Goal: Find specific page/section: Find specific page/section

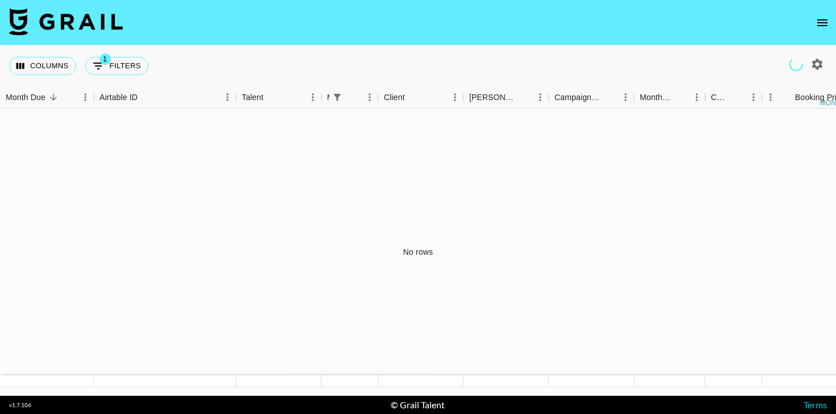
click at [822, 28] on icon "open drawer" at bounding box center [823, 23] width 14 height 14
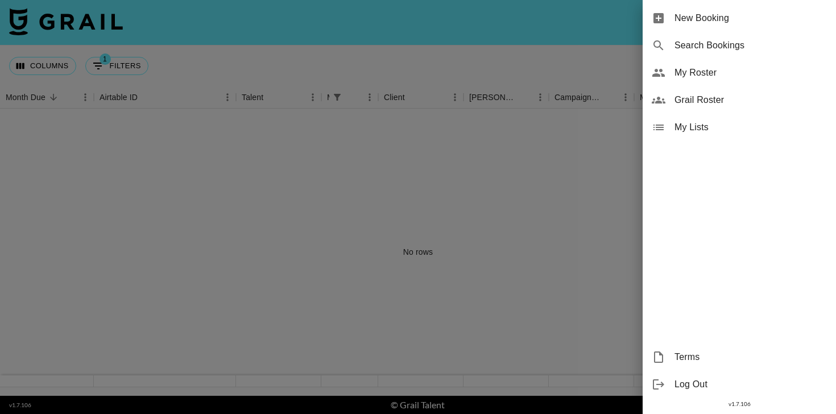
click at [697, 97] on span "Grail Roster" at bounding box center [751, 100] width 152 height 14
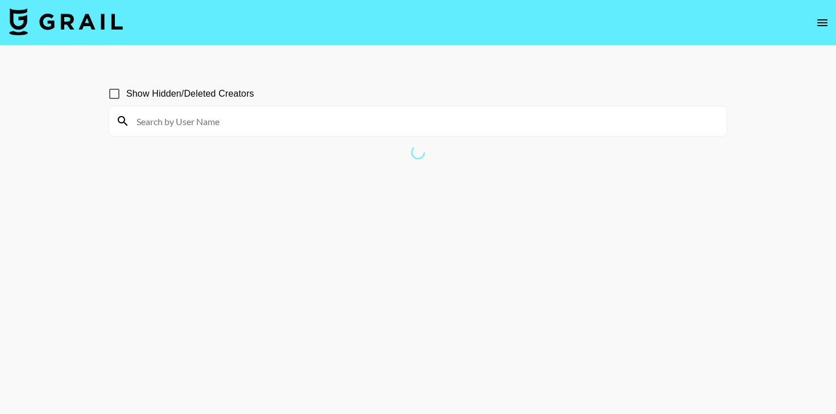
click at [379, 125] on input at bounding box center [425, 121] width 591 height 18
click at [116, 87] on input "Show Hidden/Deleted Creators" at bounding box center [114, 94] width 24 height 24
checkbox input "true"
click at [220, 111] on div at bounding box center [418, 121] width 618 height 30
drag, startPoint x: 221, startPoint y: 117, endPoint x: 216, endPoint y: 126, distance: 10.3
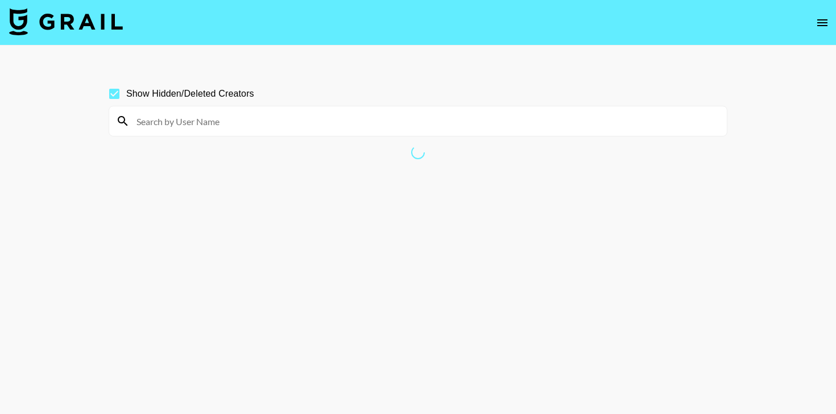
click at [221, 118] on input at bounding box center [425, 121] width 591 height 18
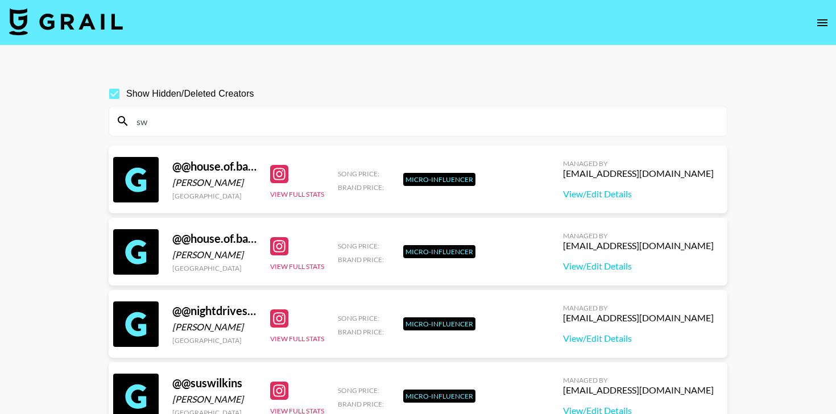
type input "s"
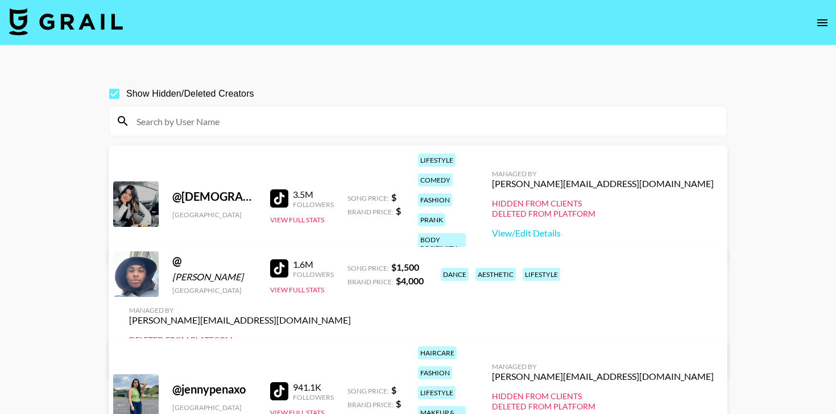
click at [279, 126] on input at bounding box center [425, 121] width 591 height 18
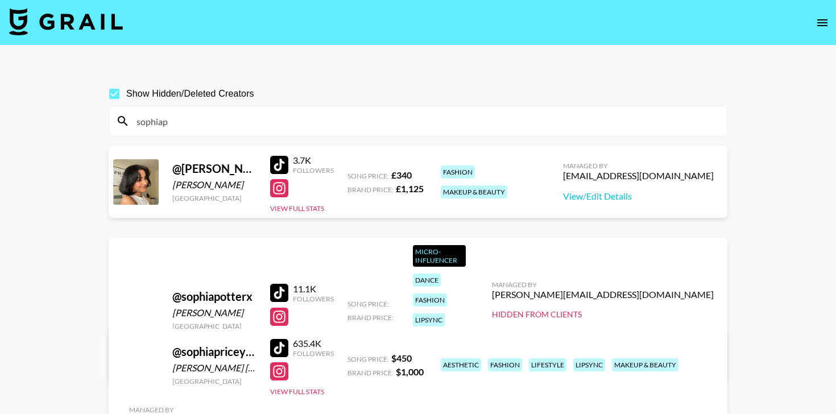
type input "sophiapp"
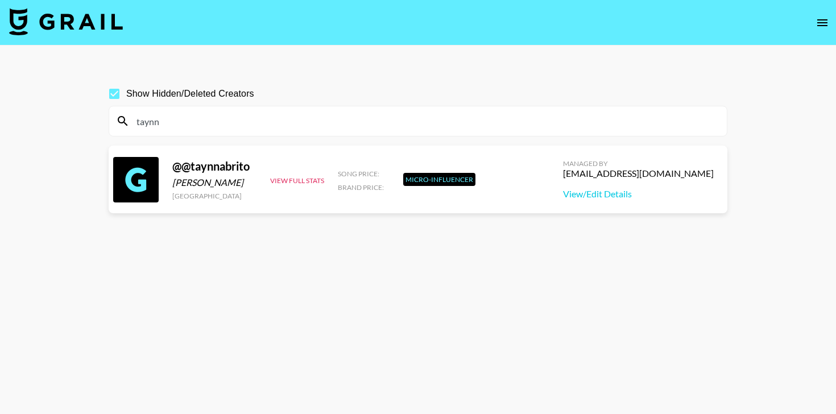
click at [262, 123] on input "taynn" at bounding box center [425, 121] width 591 height 18
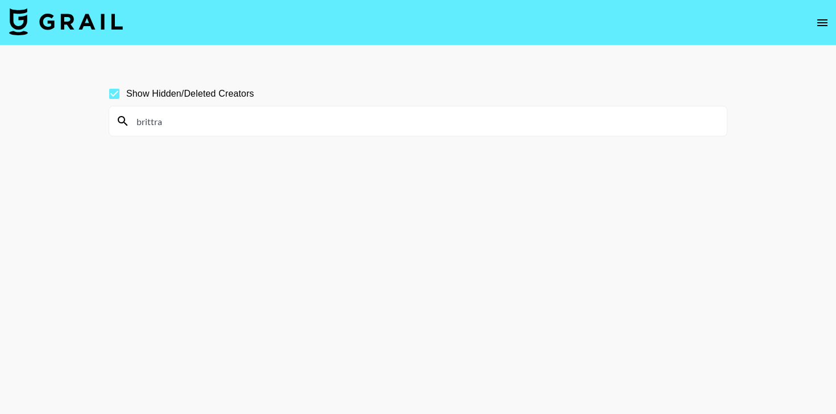
type input "brittram"
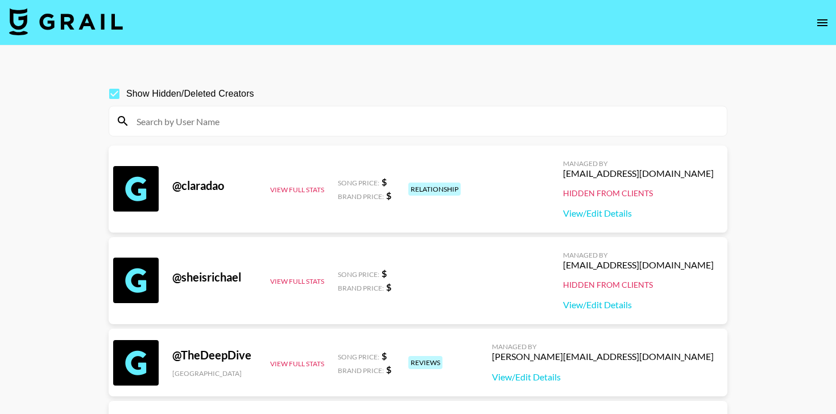
paste input "brittramjit"
type input "brittramjit"
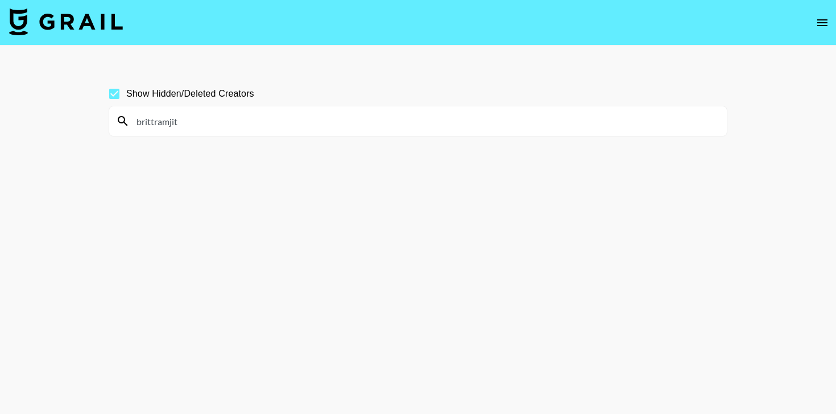
click at [214, 122] on input "brittramjit" at bounding box center [425, 121] width 591 height 18
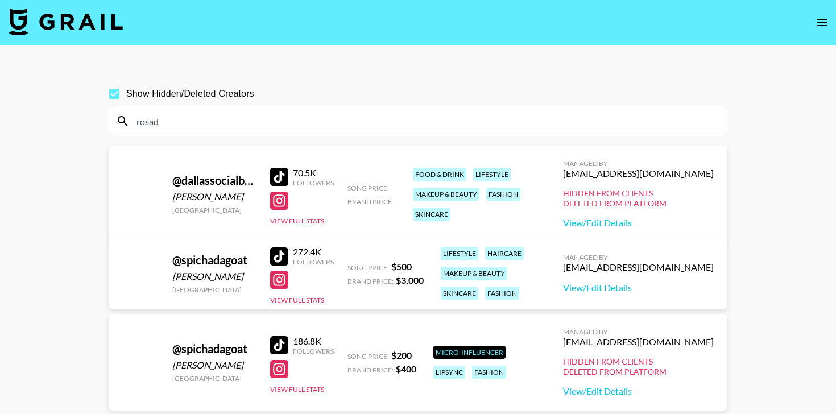
type input "rosade"
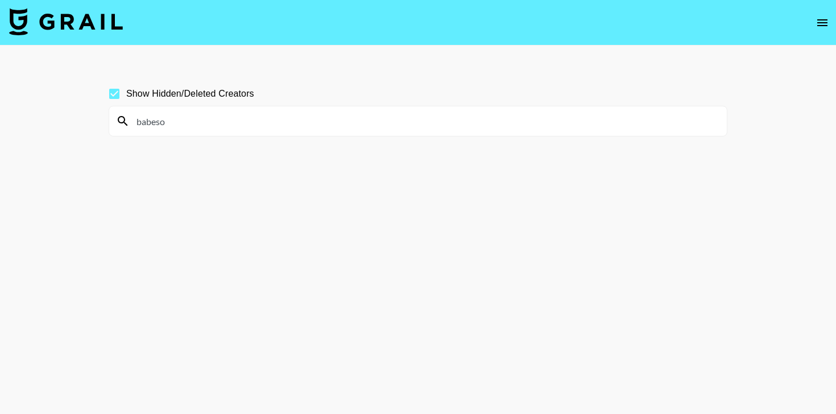
type input "babeson"
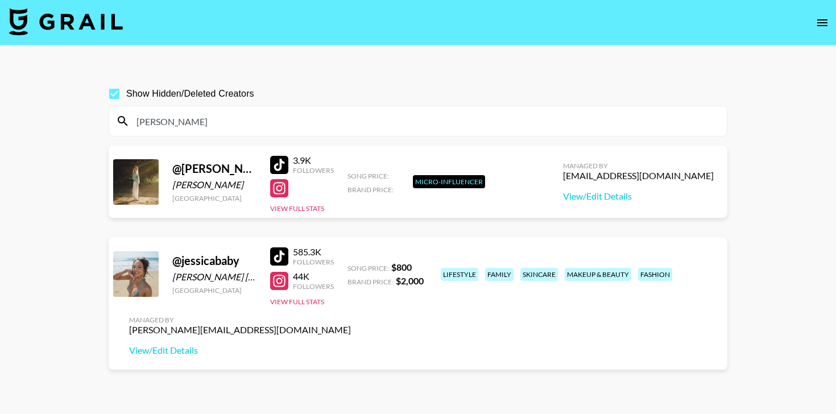
type input "danielleebr"
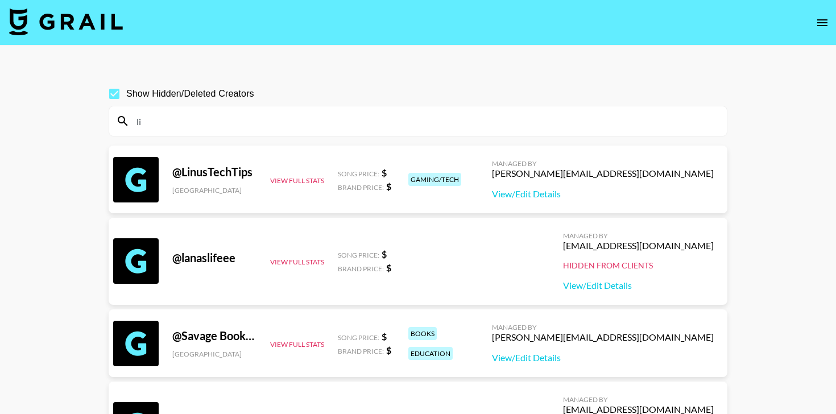
type input "l"
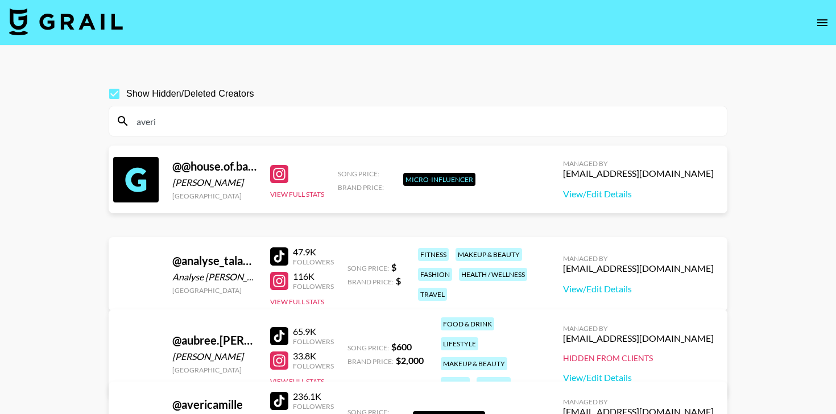
type input "averie"
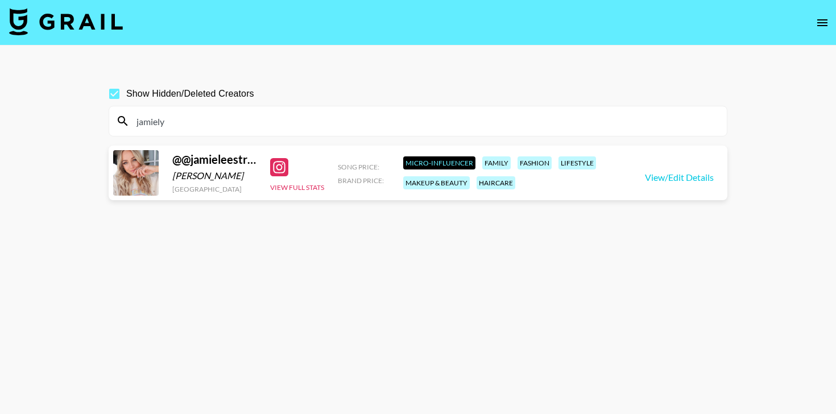
type input "[PERSON_NAME]"
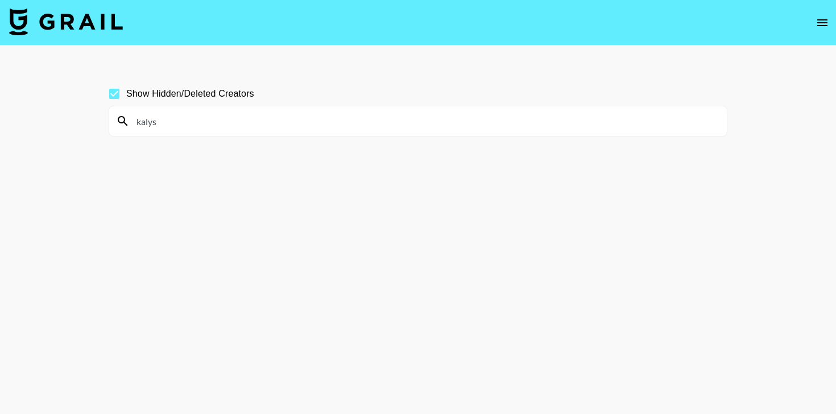
type input "kalyss"
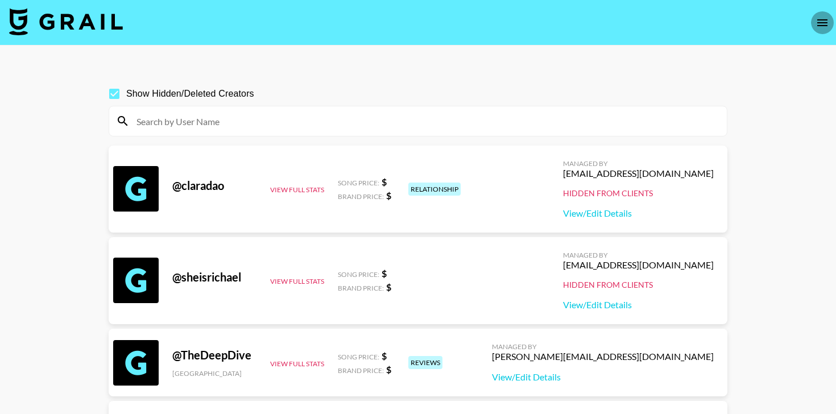
click at [821, 21] on icon "open drawer" at bounding box center [823, 23] width 14 height 14
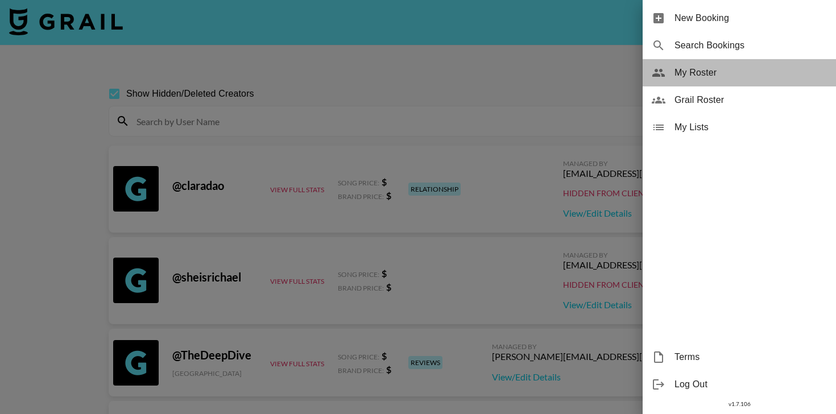
click at [696, 77] on span "My Roster" at bounding box center [751, 73] width 152 height 14
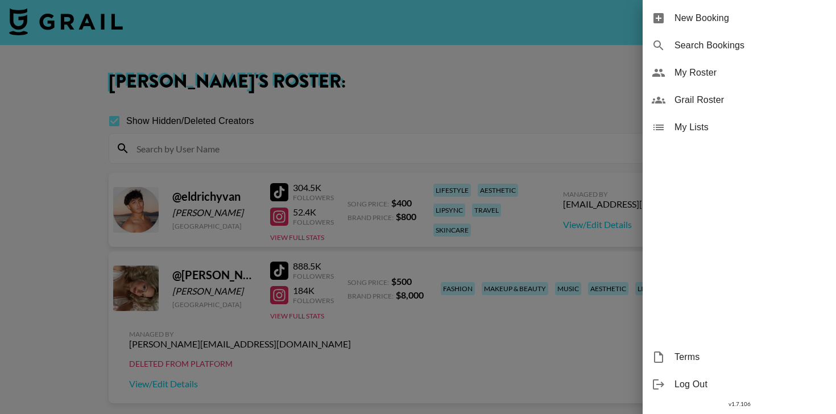
click at [469, 68] on div at bounding box center [418, 207] width 836 height 414
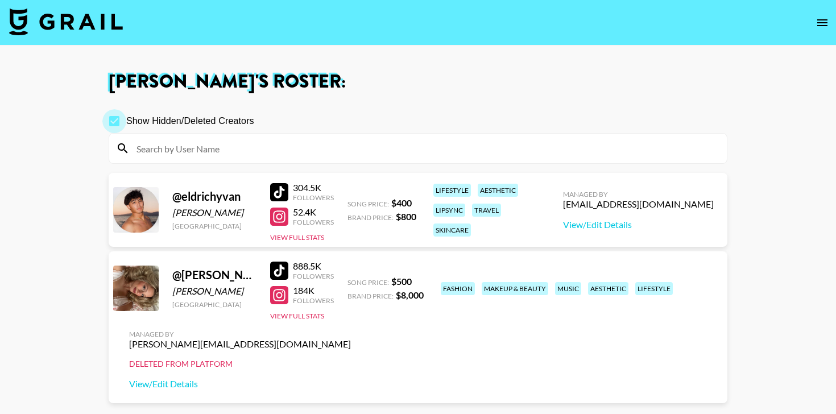
click at [117, 117] on input "Show Hidden/Deleted Creators" at bounding box center [114, 121] width 24 height 24
checkbox input "false"
